Goal: Task Accomplishment & Management: Manage account settings

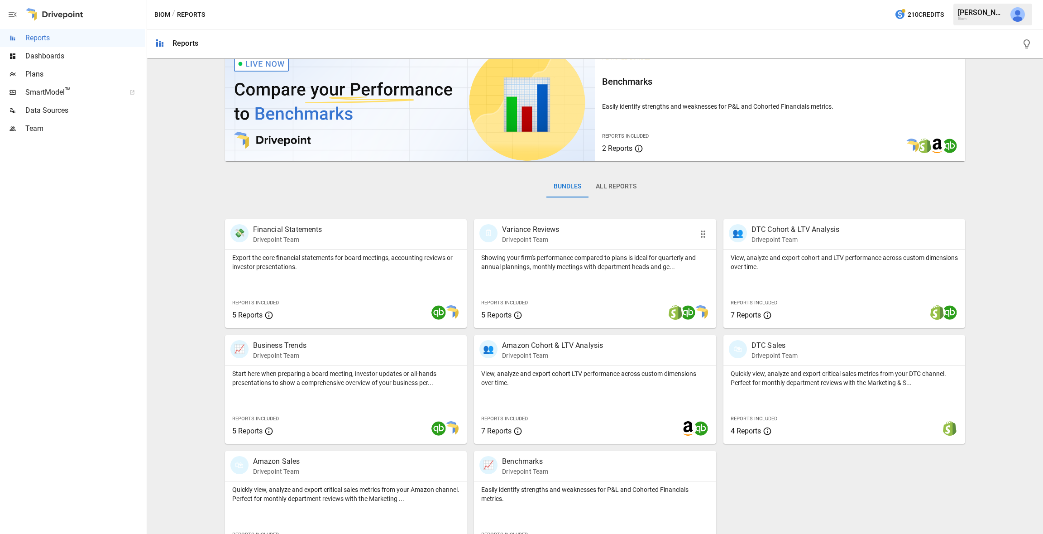
scroll to position [24, 0]
click at [44, 129] on span "Team" at bounding box center [85, 128] width 120 height 11
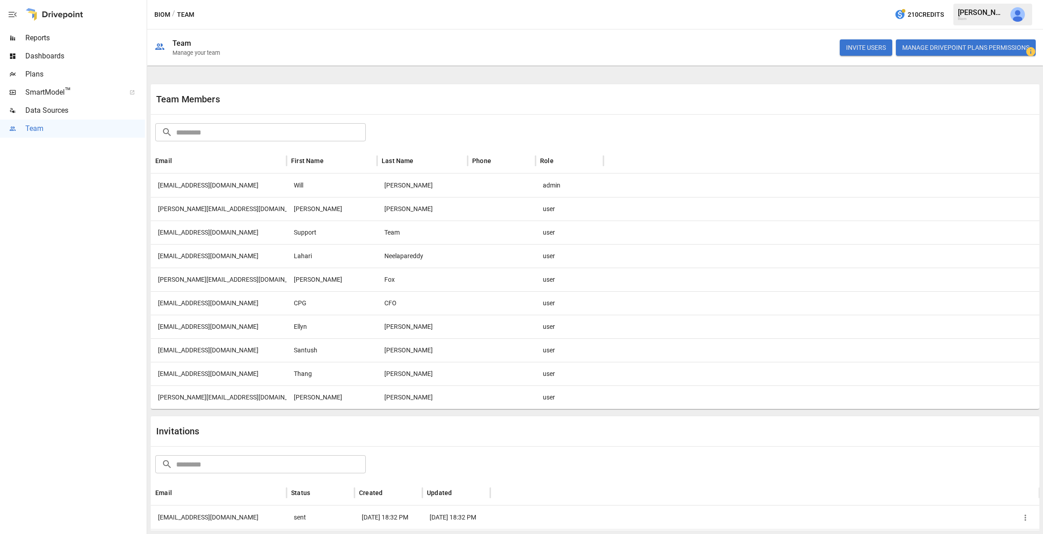
scroll to position [107, 0]
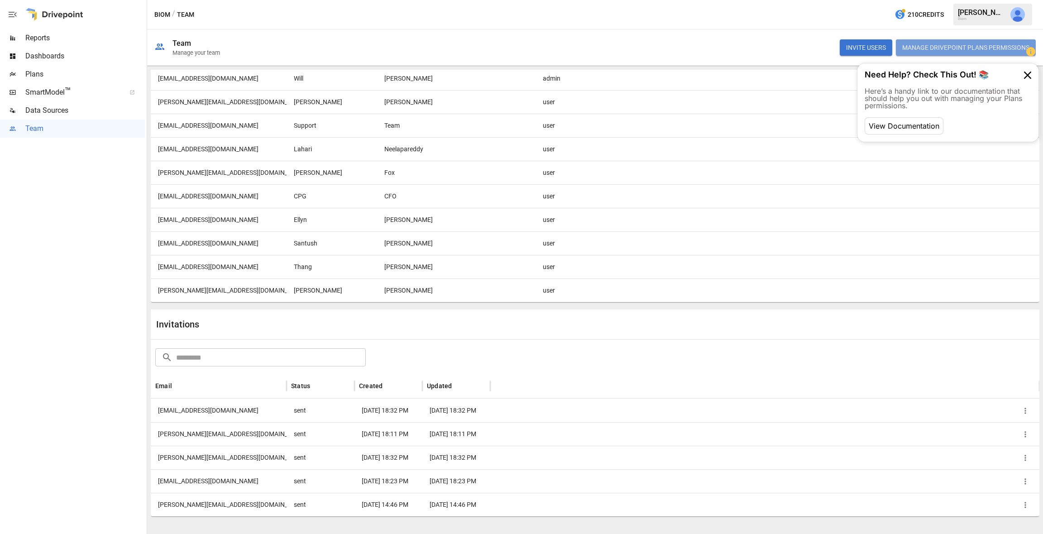
click at [928, 44] on button "Manage Drivepoint Plans Permissions" at bounding box center [966, 47] width 140 height 16
click at [318, 240] on div "Santush" at bounding box center [332, 243] width 91 height 24
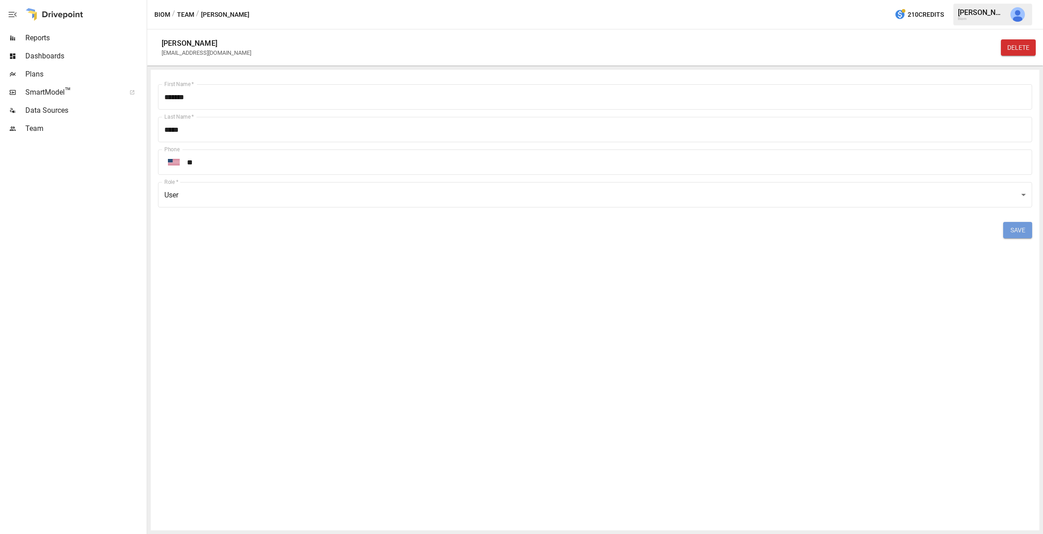
click at [1018, 230] on button "SAVE" at bounding box center [1018, 230] width 29 height 16
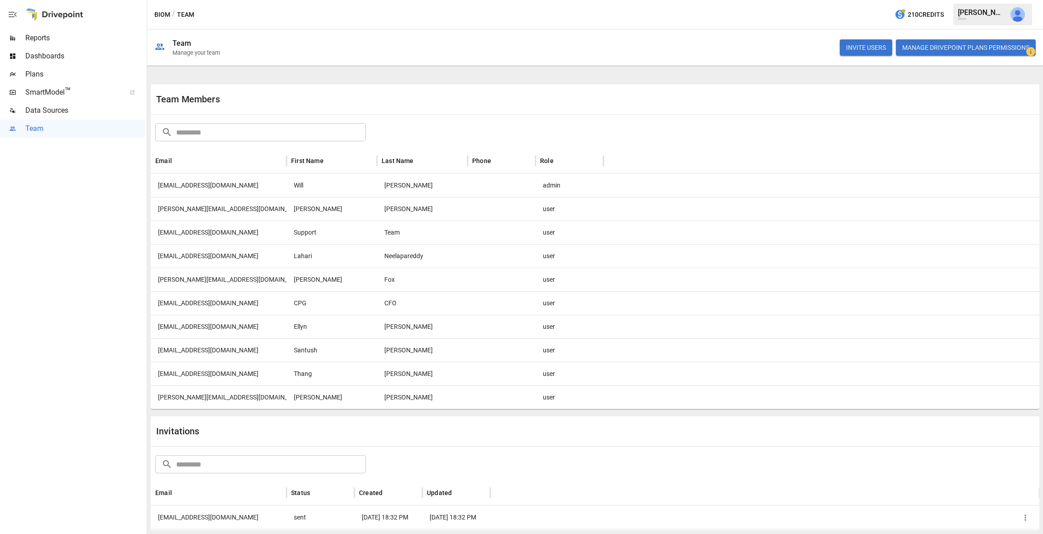
scroll to position [107, 0]
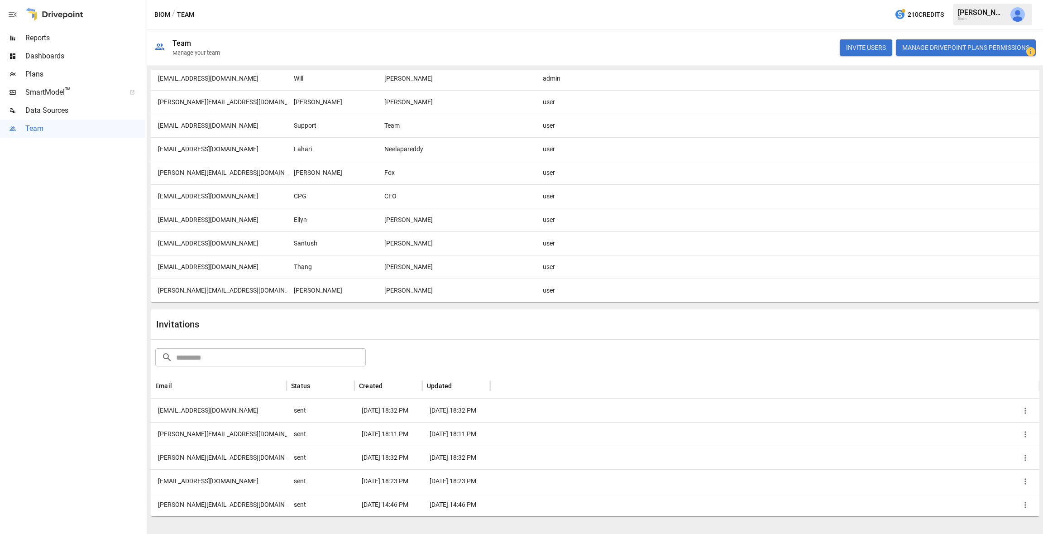
click at [210, 246] on div "[EMAIL_ADDRESS][DOMAIN_NAME]" at bounding box center [219, 243] width 136 height 24
